Goal: Information Seeking & Learning: Learn about a topic

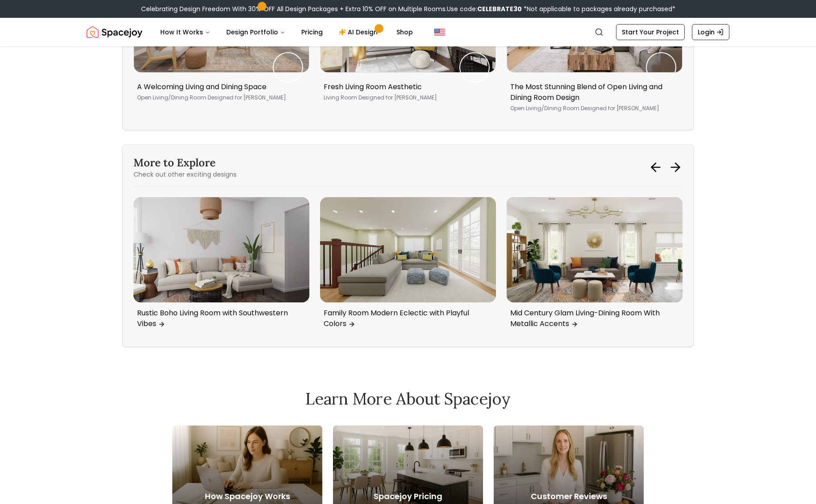
scroll to position [3933, 0]
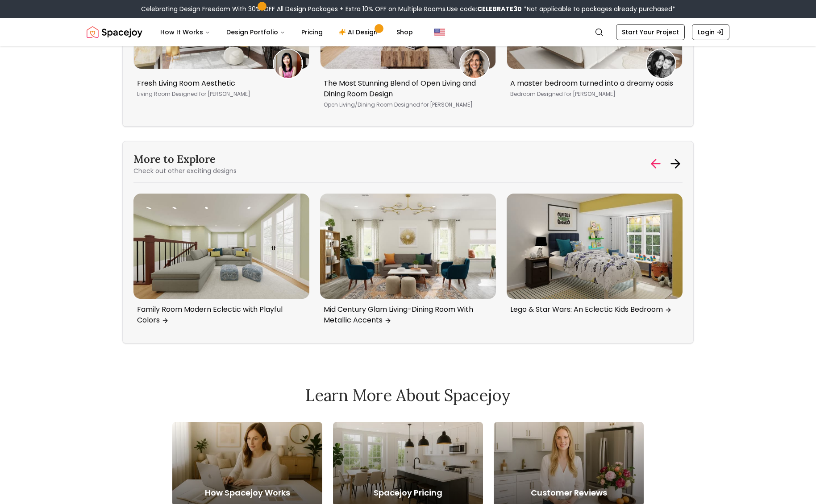
click at [653, 162] on icon at bounding box center [654, 163] width 4 height 8
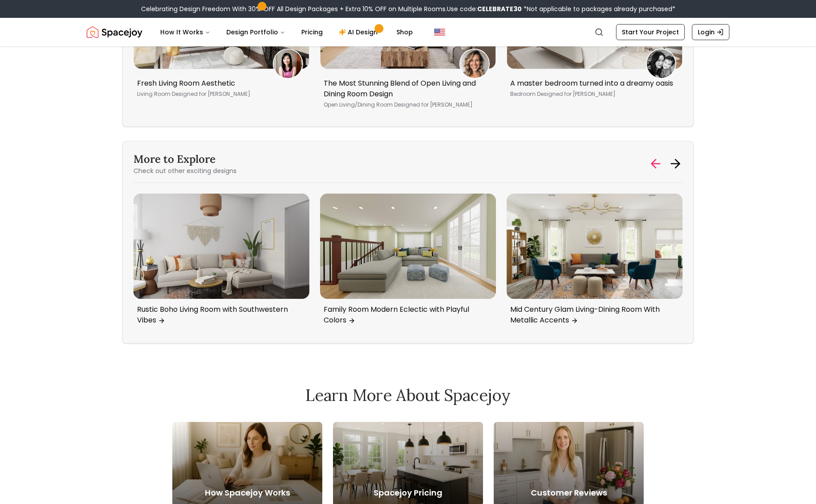
click at [653, 162] on icon at bounding box center [654, 163] width 4 height 8
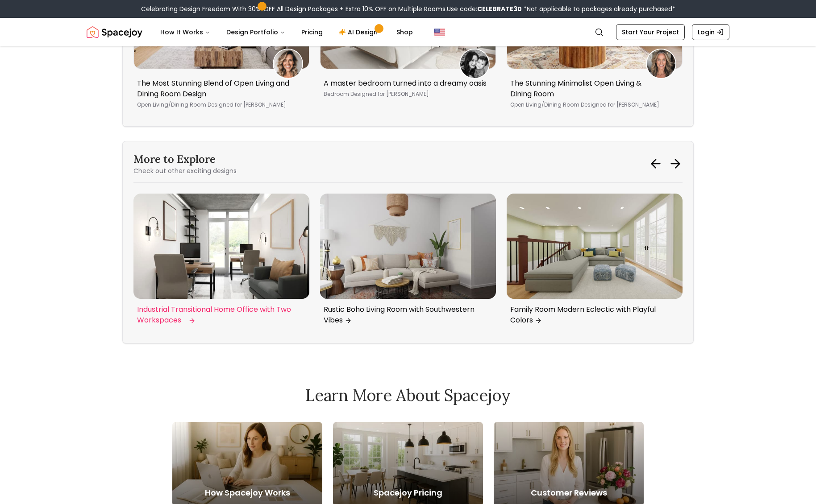
click at [209, 247] on img "3 / 6" at bounding box center [221, 246] width 176 height 105
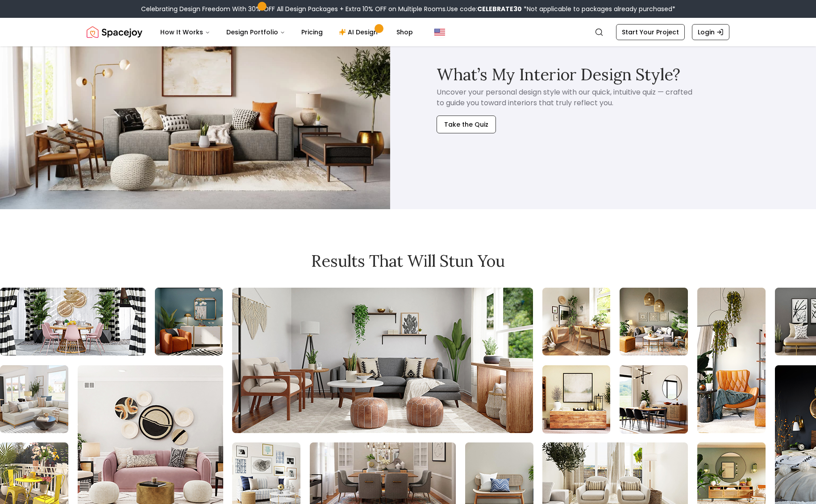
scroll to position [4607, 0]
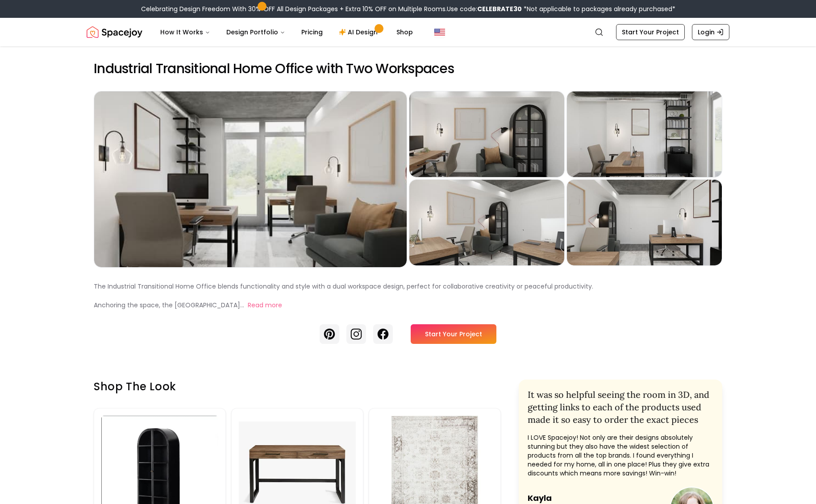
click at [217, 251] on div "Preview" at bounding box center [250, 180] width 312 height 176
